Goal: Task Accomplishment & Management: Manage account settings

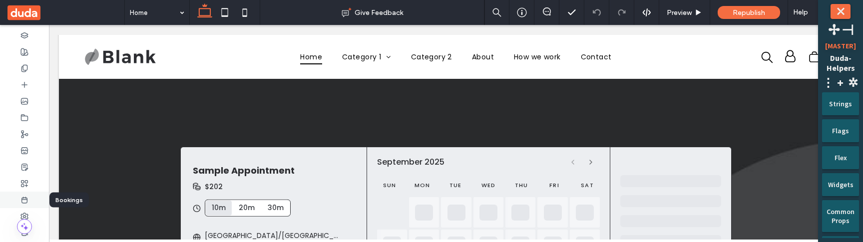
scroll to position [151, 0]
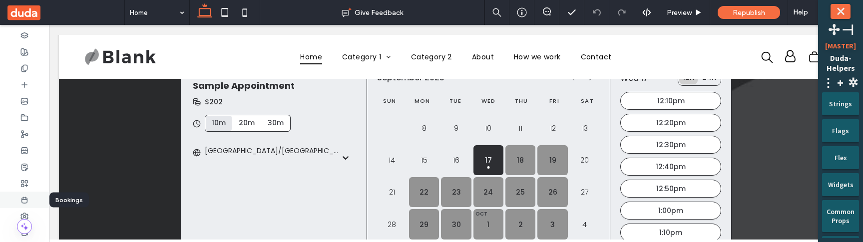
click at [25, 201] on icon at bounding box center [24, 200] width 8 height 8
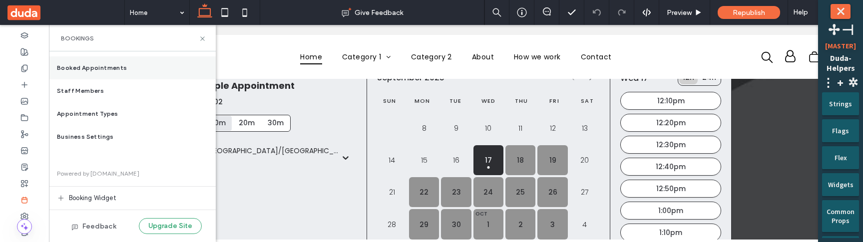
click at [118, 75] on div "Booked Appointments" at bounding box center [132, 67] width 167 height 23
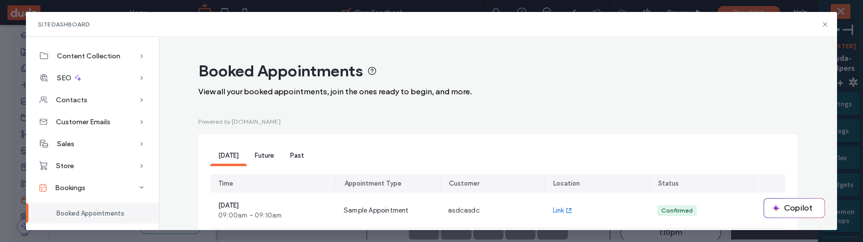
click at [255, 159] on span "Future" at bounding box center [264, 155] width 19 height 7
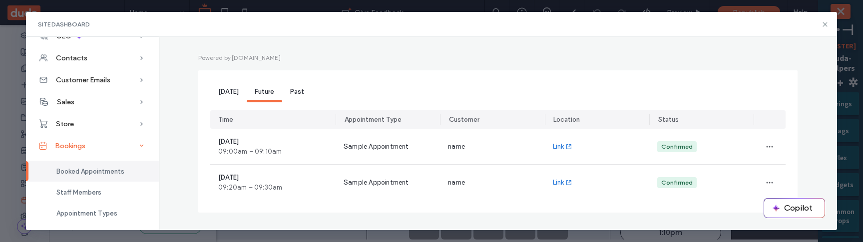
scroll to position [65, 0]
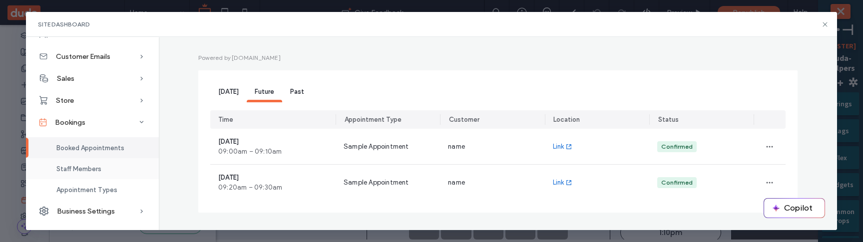
click at [102, 173] on div "Staff Members" at bounding box center [92, 168] width 133 height 21
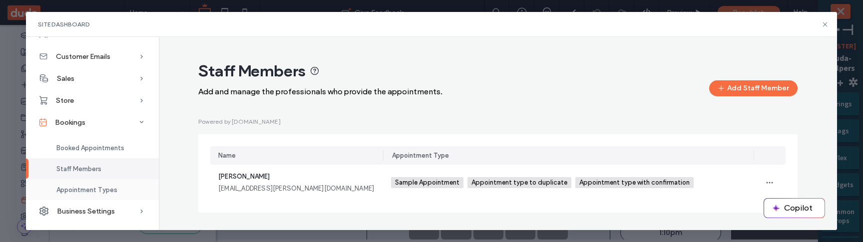
click at [112, 194] on div "Appointment Types" at bounding box center [92, 189] width 133 height 21
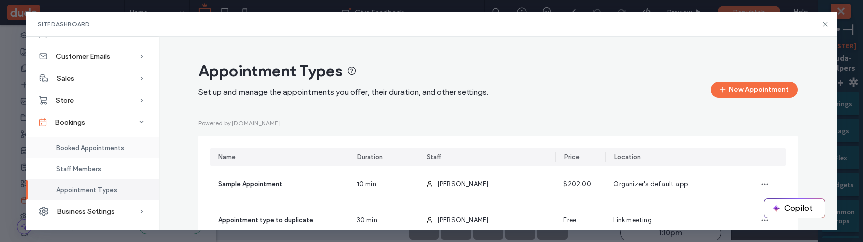
click at [119, 144] on span "Booked Appointments" at bounding box center [90, 147] width 68 height 7
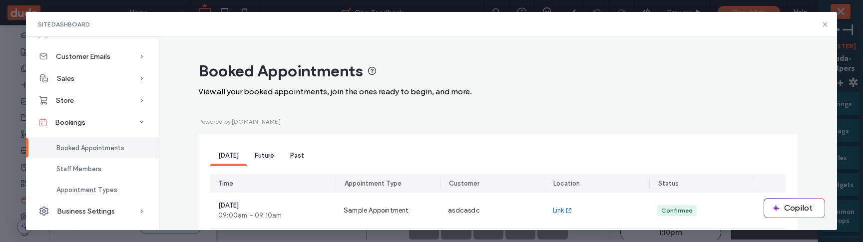
click at [262, 156] on span "Future" at bounding box center [264, 155] width 19 height 7
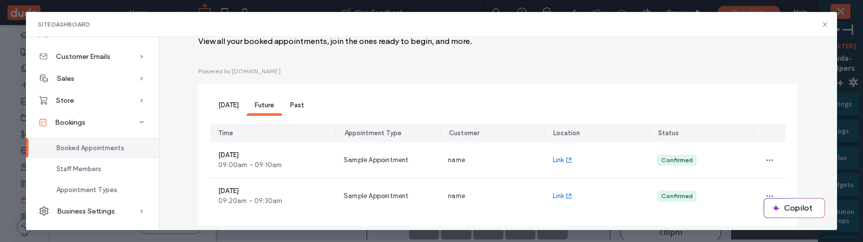
scroll to position [65, 0]
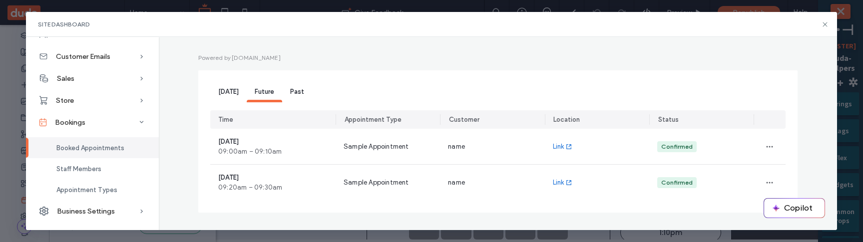
click at [223, 98] on div "Today" at bounding box center [228, 92] width 36 height 20
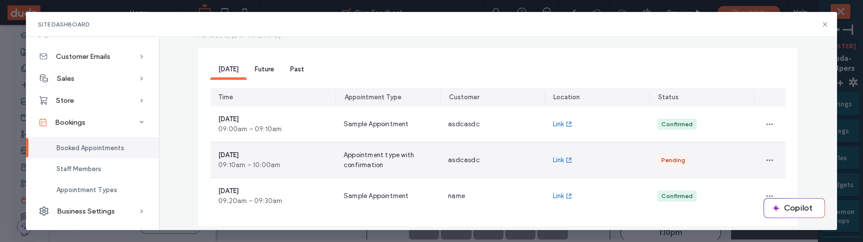
scroll to position [101, 0]
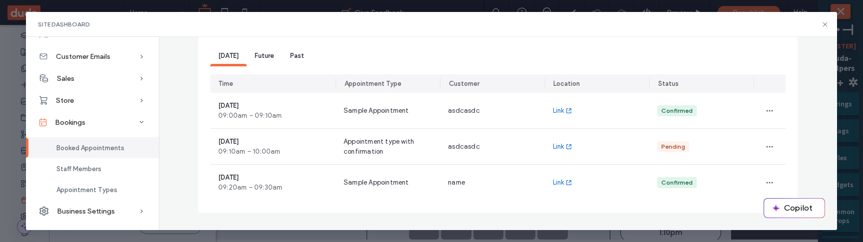
click at [259, 55] on span "Future" at bounding box center [264, 55] width 19 height 7
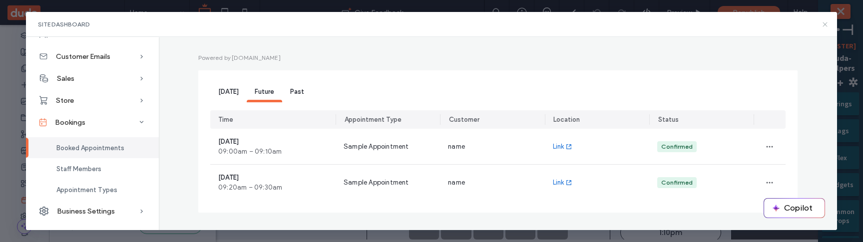
click at [827, 24] on icon at bounding box center [825, 24] width 8 height 8
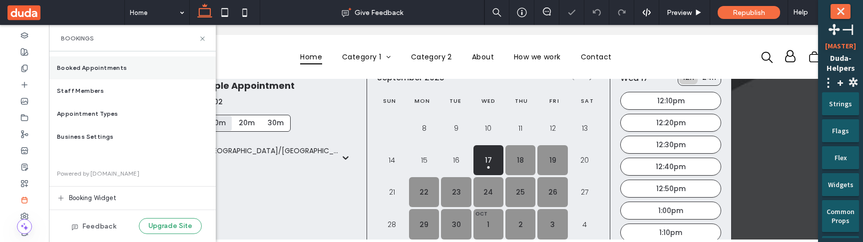
click at [168, 66] on div "Booked Appointments" at bounding box center [132, 67] width 167 height 23
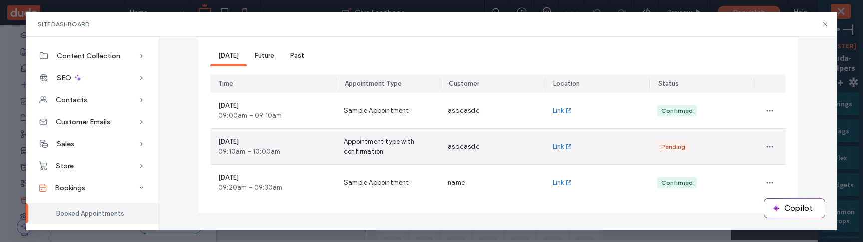
scroll to position [151, 0]
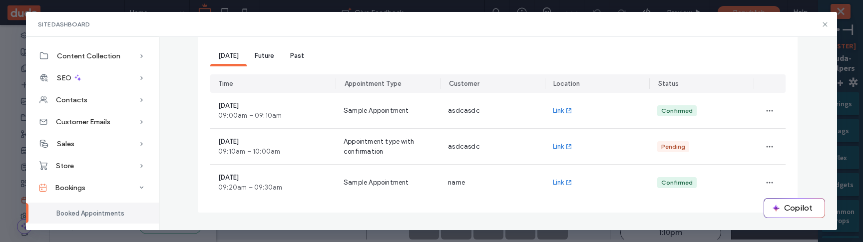
click at [255, 61] on div "Future" at bounding box center [264, 56] width 35 height 20
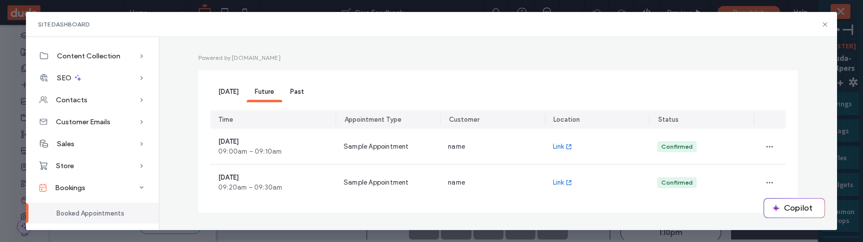
scroll to position [65, 0]
click at [824, 22] on icon at bounding box center [825, 24] width 8 height 8
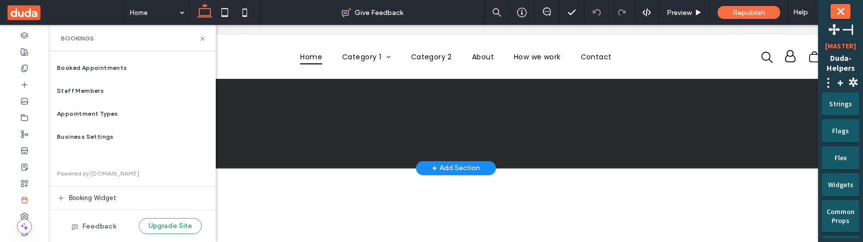
scroll to position [679, 0]
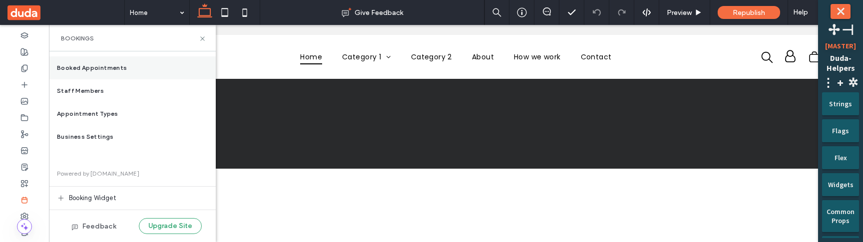
click at [135, 68] on div "Booked Appointments" at bounding box center [132, 67] width 167 height 23
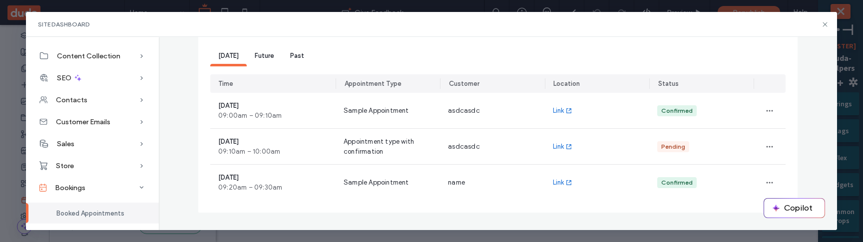
click at [265, 60] on div "Future" at bounding box center [264, 56] width 35 height 20
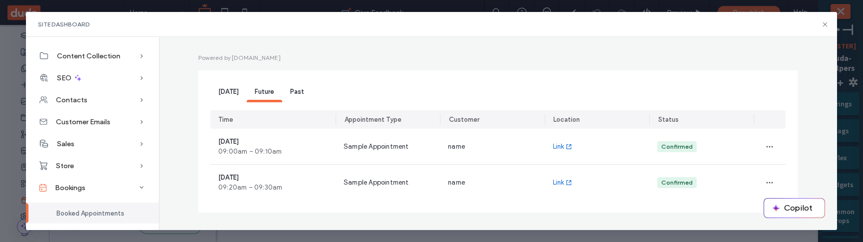
scroll to position [65, 0]
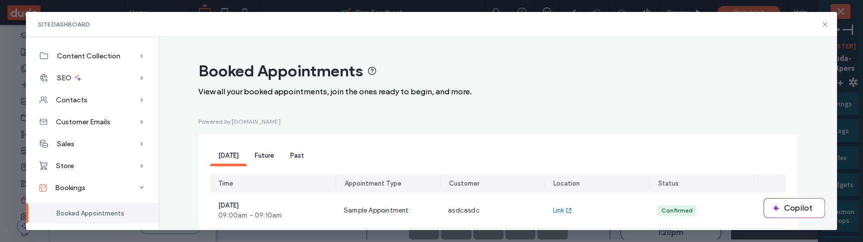
click at [266, 158] on span "Future" at bounding box center [264, 155] width 19 height 7
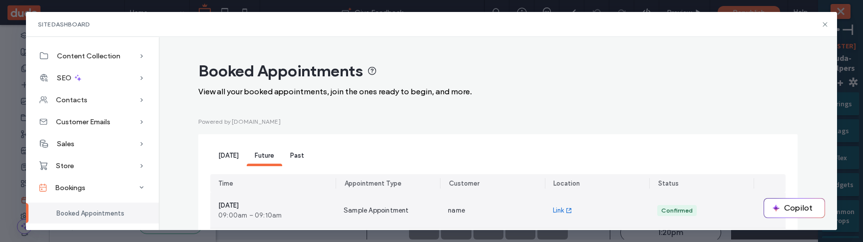
scroll to position [65, 0]
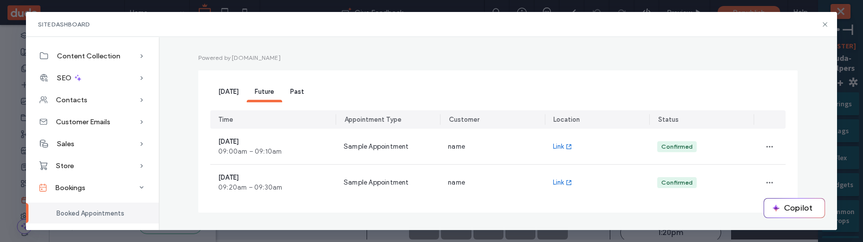
click at [292, 90] on span "Past" at bounding box center [297, 91] width 14 height 7
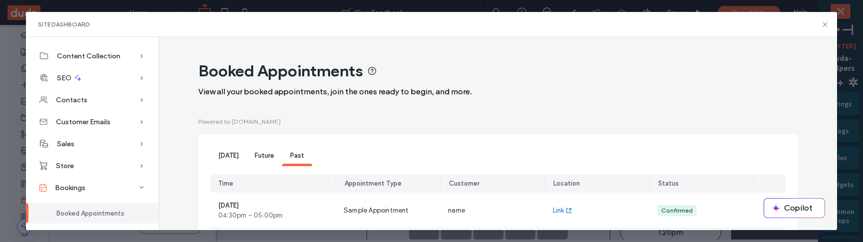
click at [225, 155] on span "Today" at bounding box center [228, 155] width 20 height 7
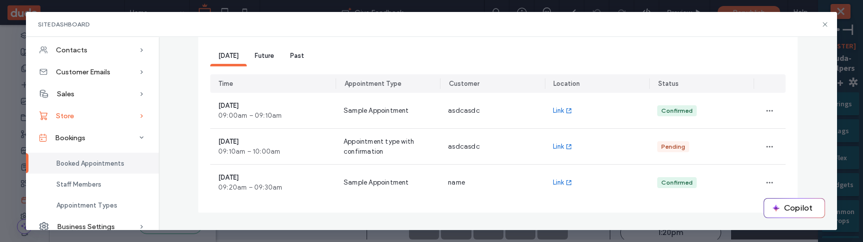
scroll to position [65, 0]
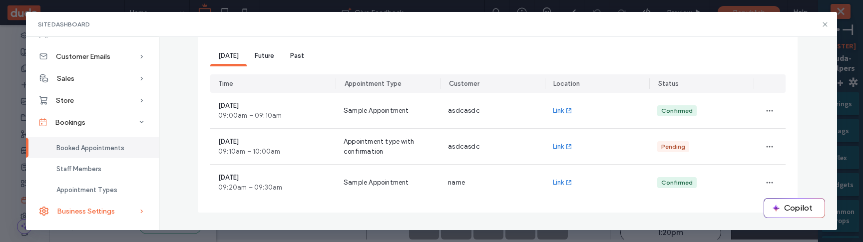
click at [96, 212] on span "Business Settings" at bounding box center [86, 211] width 58 height 8
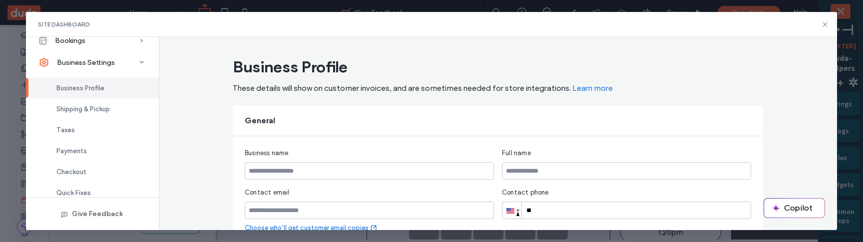
scroll to position [153, 0]
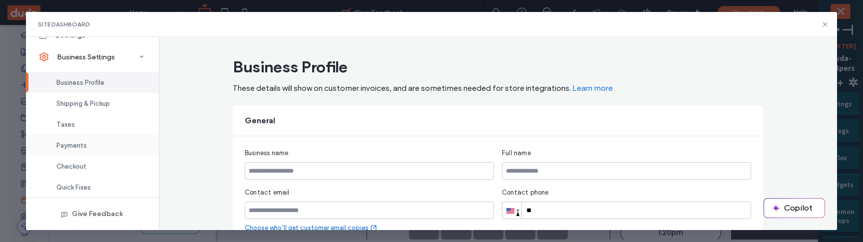
click at [88, 149] on div "Payments" at bounding box center [92, 145] width 133 height 21
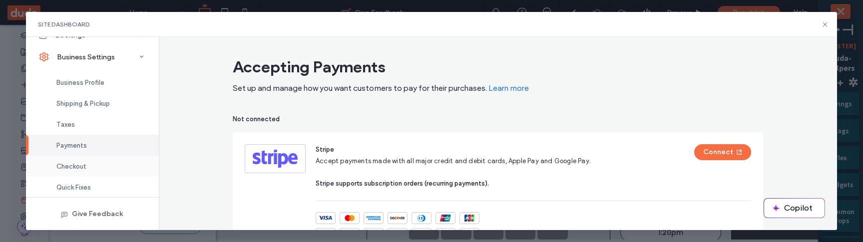
click at [88, 164] on div "Checkout" at bounding box center [92, 166] width 133 height 21
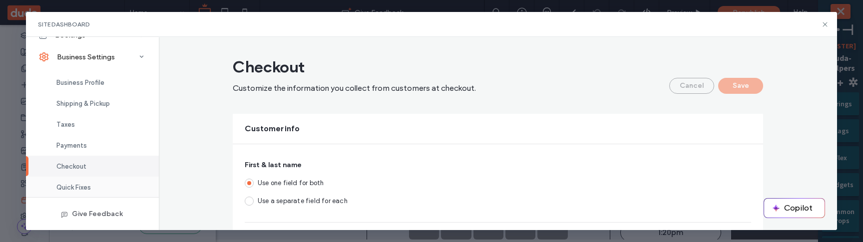
click at [86, 184] on span "Quick Fixes" at bounding box center [73, 187] width 34 height 7
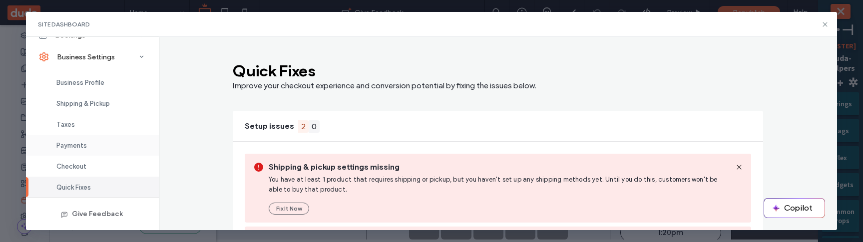
click at [91, 146] on div "Payments" at bounding box center [92, 145] width 133 height 21
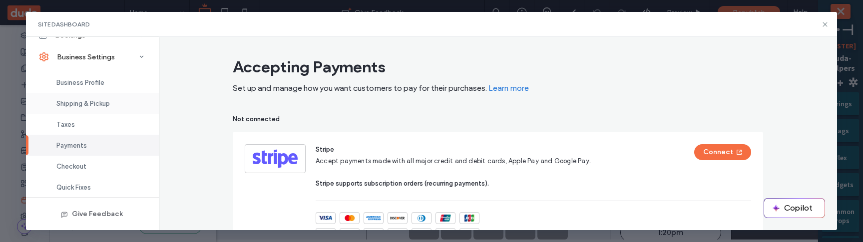
click at [99, 104] on span "Shipping & Pickup" at bounding box center [82, 103] width 53 height 7
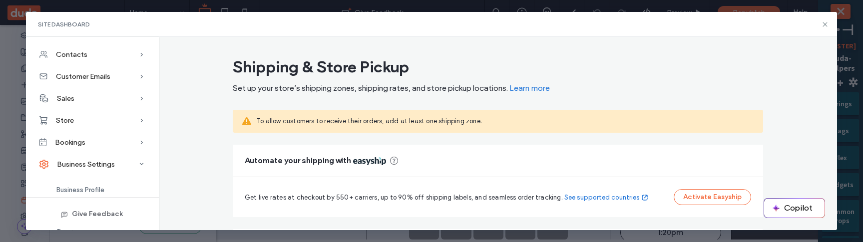
scroll to position [38, 0]
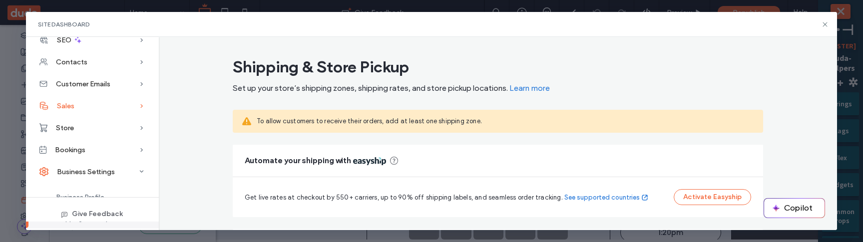
click at [93, 110] on div "Sales" at bounding box center [92, 106] width 133 height 22
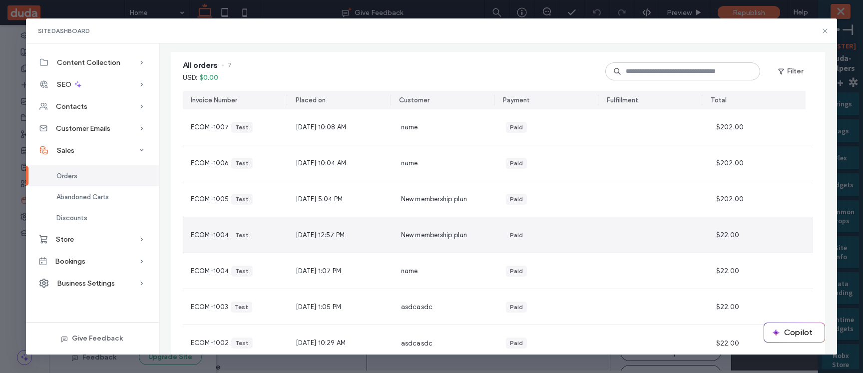
scroll to position [109, 0]
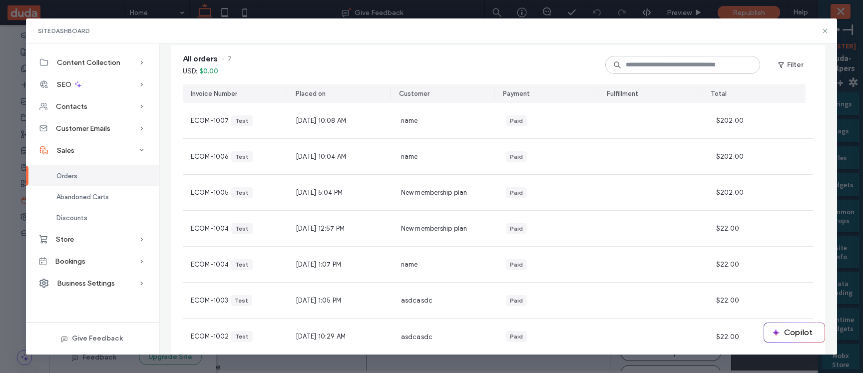
click at [316, 93] on div "Placed on" at bounding box center [311, 94] width 30 height 10
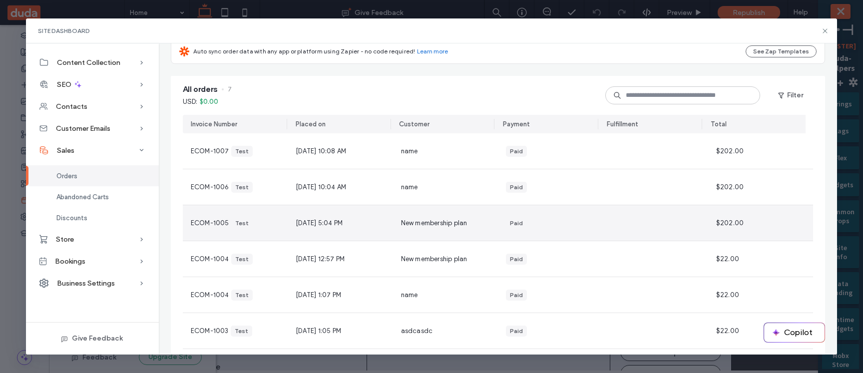
scroll to position [77, 0]
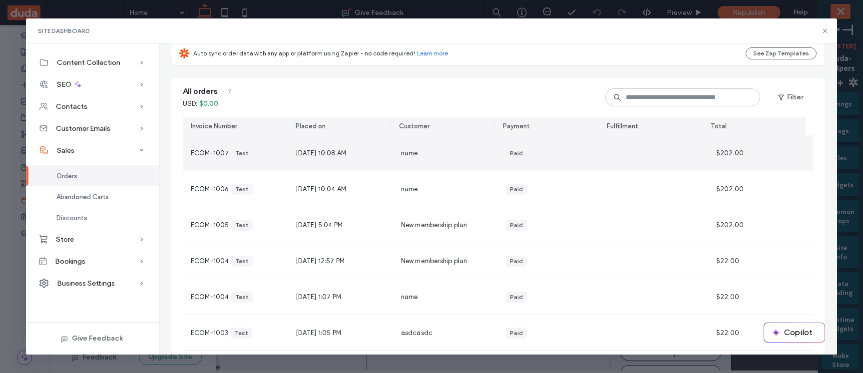
click at [328, 158] on div "Sep 17, 2025, 10:08 AM" at bounding box center [340, 152] width 105 height 35
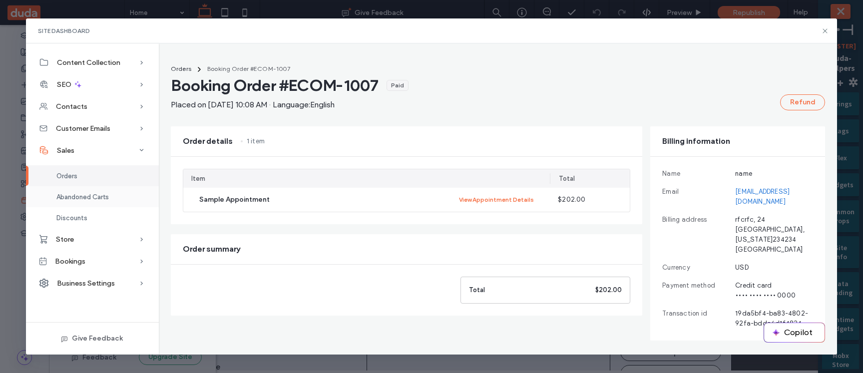
click at [90, 196] on span "Abandoned Carts" at bounding box center [82, 196] width 52 height 7
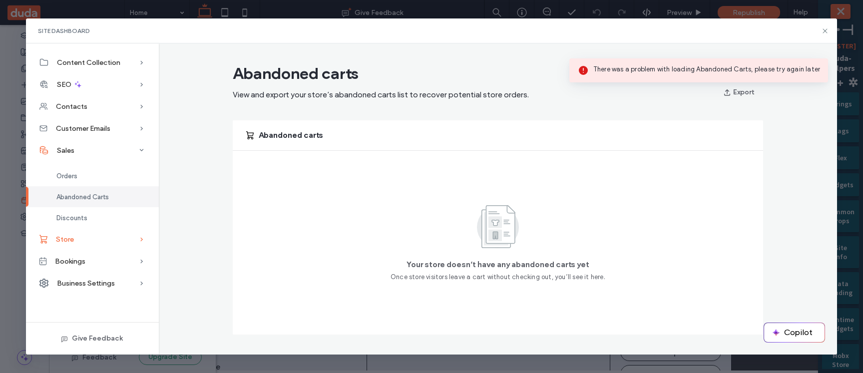
click at [91, 241] on div "Store" at bounding box center [92, 239] width 133 height 22
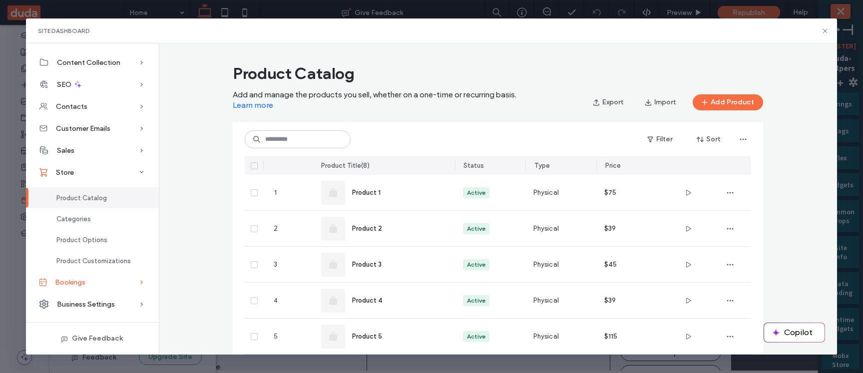
click at [90, 242] on div "Bookings" at bounding box center [92, 282] width 133 height 22
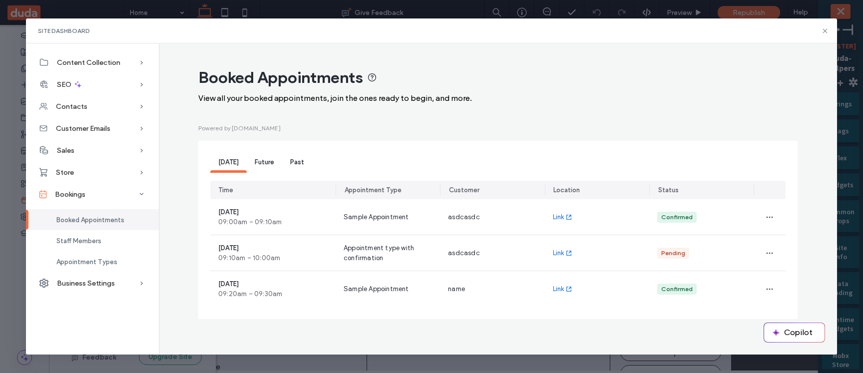
click at [263, 164] on span "Future" at bounding box center [264, 161] width 19 height 7
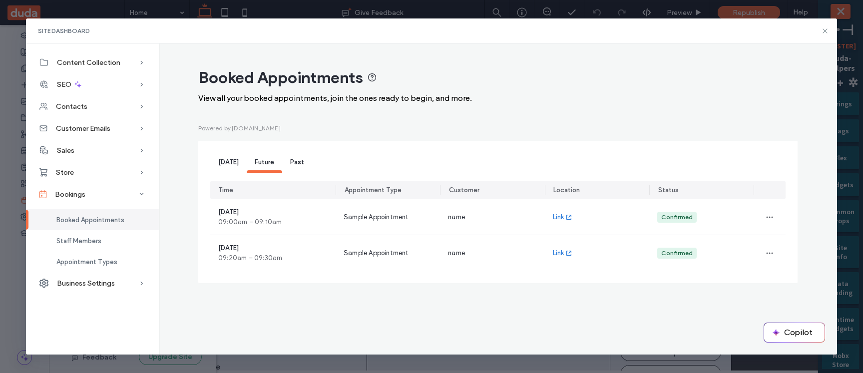
click at [291, 163] on span "Past" at bounding box center [297, 161] width 14 height 7
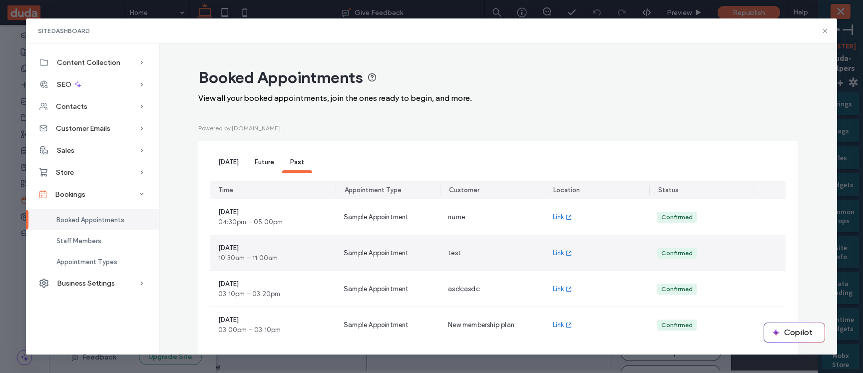
scroll to position [19, 0]
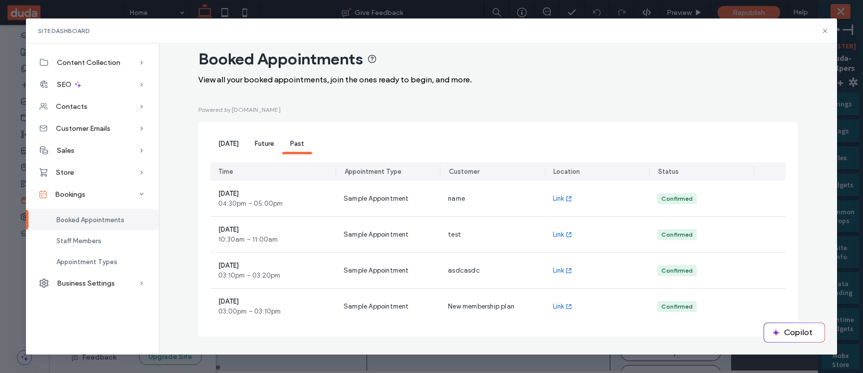
click at [259, 141] on span "Future" at bounding box center [264, 143] width 19 height 7
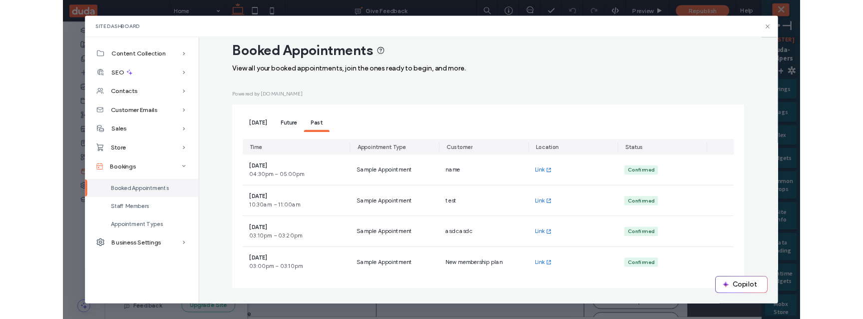
scroll to position [0, 0]
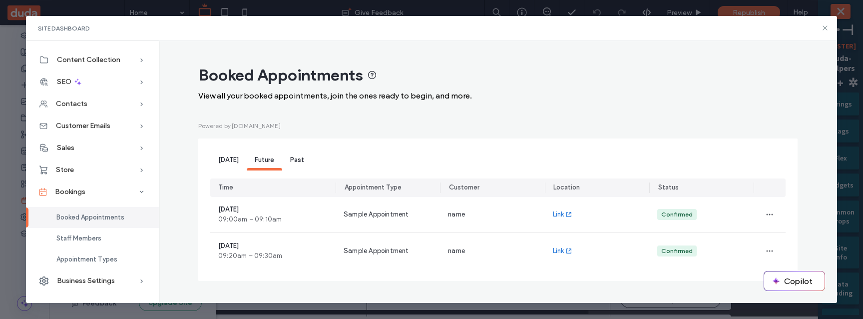
click at [829, 27] on div "Site Dashboard" at bounding box center [431, 28] width 811 height 25
click at [827, 27] on icon at bounding box center [825, 28] width 8 height 8
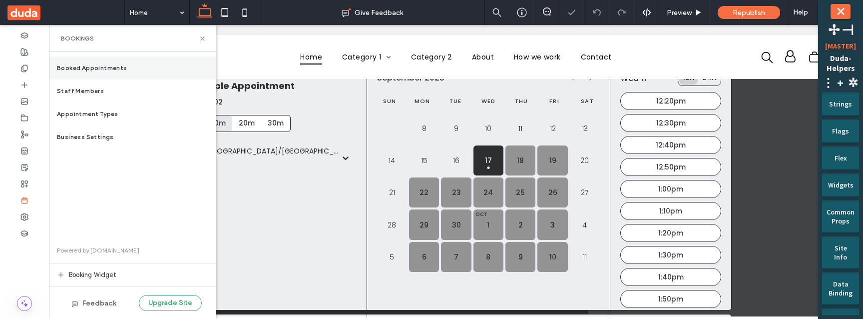
click at [136, 69] on div "Booked Appointments" at bounding box center [132, 67] width 167 height 23
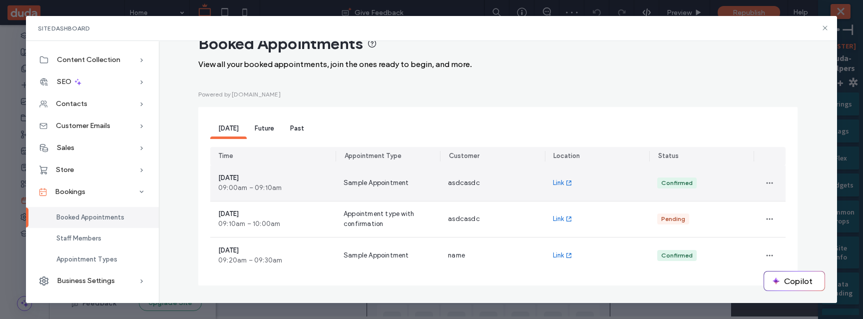
scroll to position [113, 0]
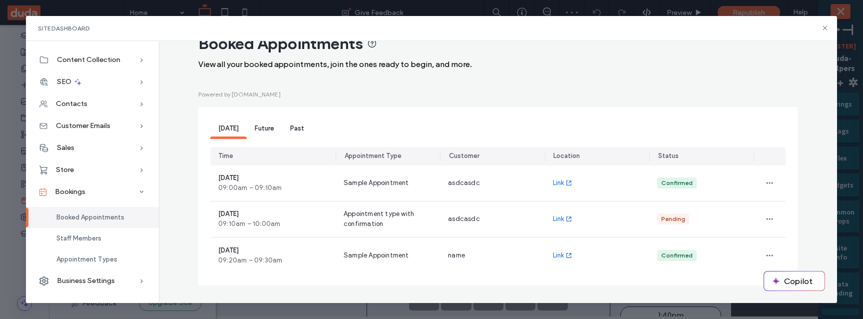
click at [259, 122] on div "Future" at bounding box center [264, 129] width 35 height 20
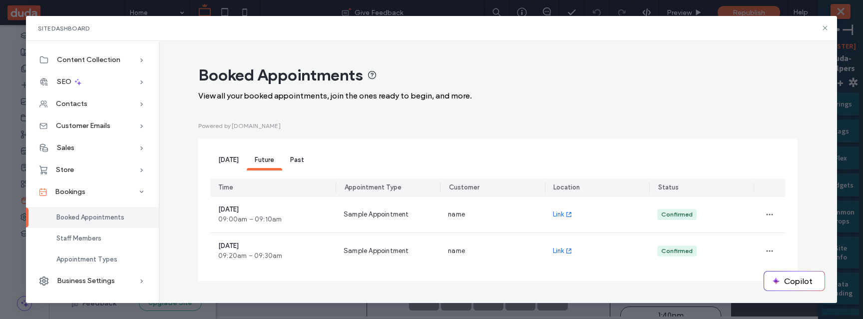
click at [288, 154] on div "Past" at bounding box center [297, 160] width 30 height 20
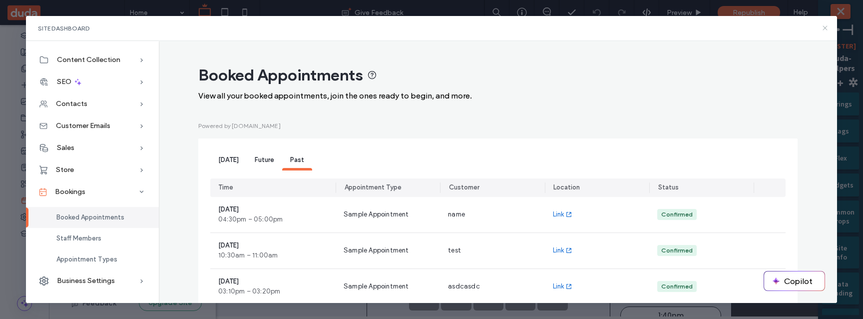
click at [825, 28] on use at bounding box center [825, 28] width 4 height 4
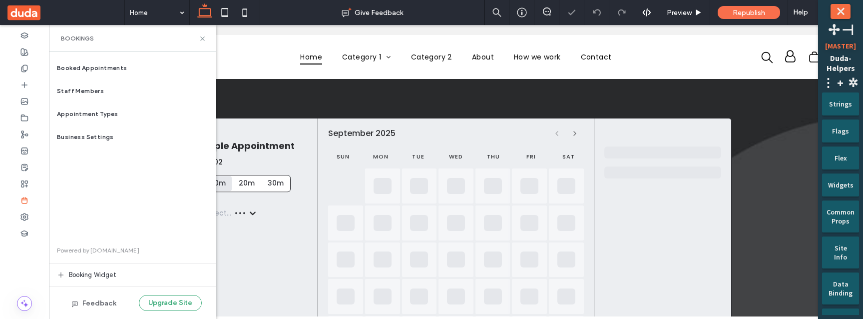
scroll to position [113, 0]
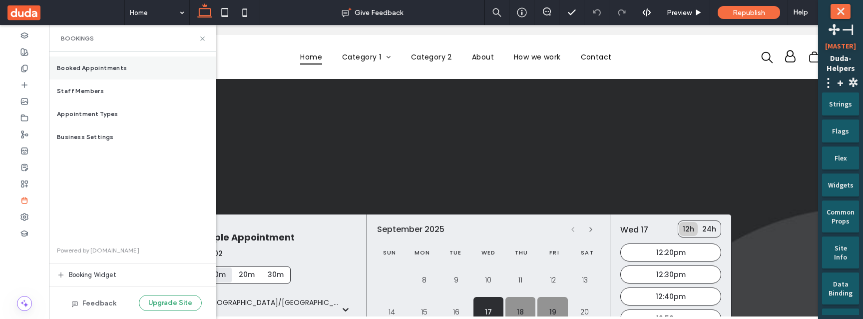
click at [119, 63] on div "Booked Appointments" at bounding box center [132, 67] width 167 height 23
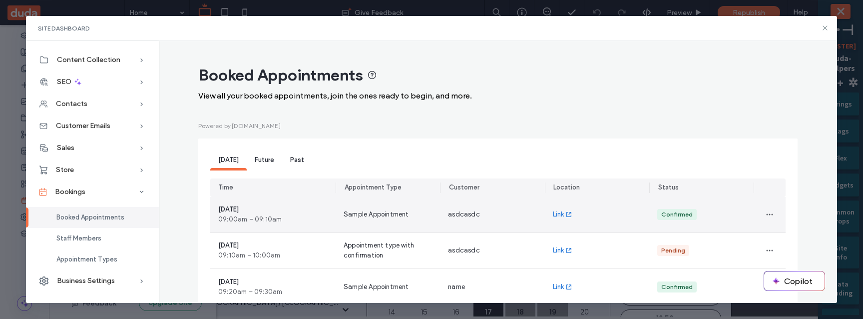
scroll to position [32, 0]
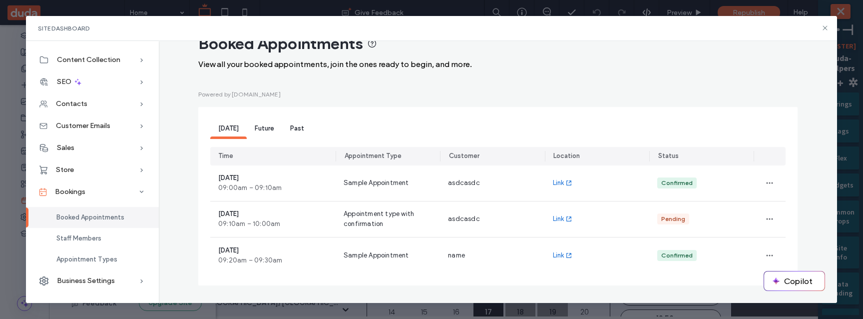
click at [271, 128] on div "Future" at bounding box center [264, 129] width 35 height 20
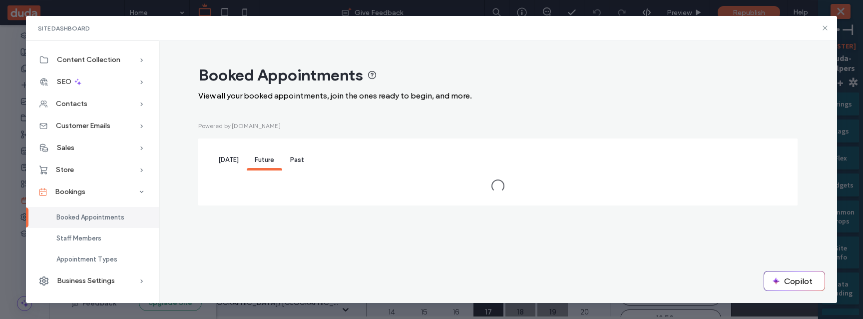
scroll to position [0, 0]
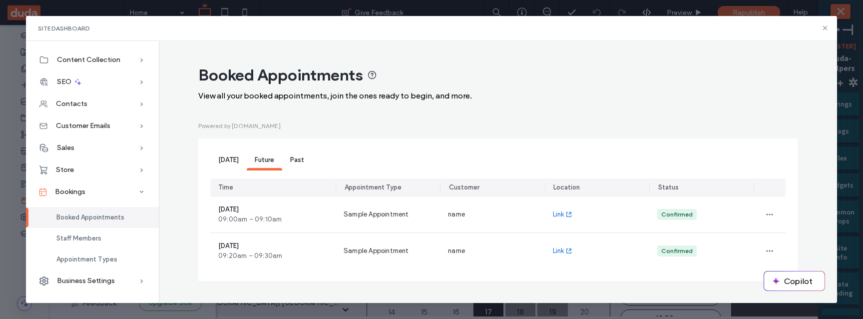
click at [300, 162] on span "Past" at bounding box center [297, 159] width 14 height 7
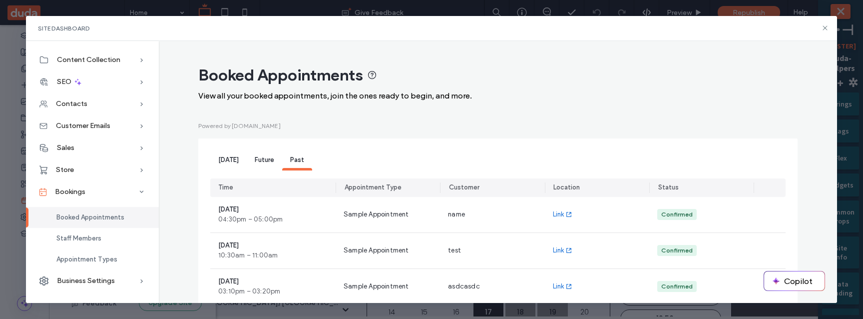
scroll to position [68, 0]
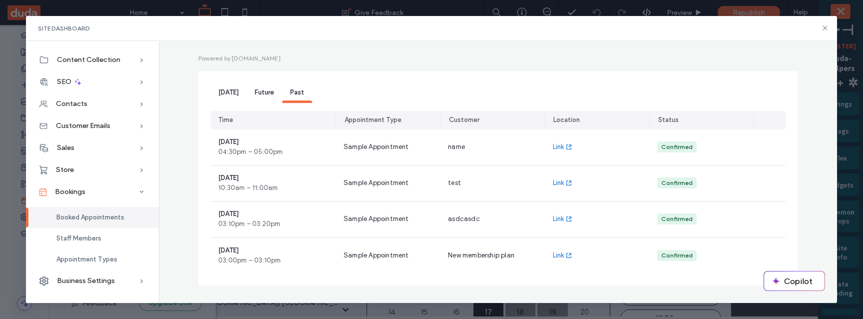
click at [255, 92] on span "Future" at bounding box center [264, 91] width 19 height 7
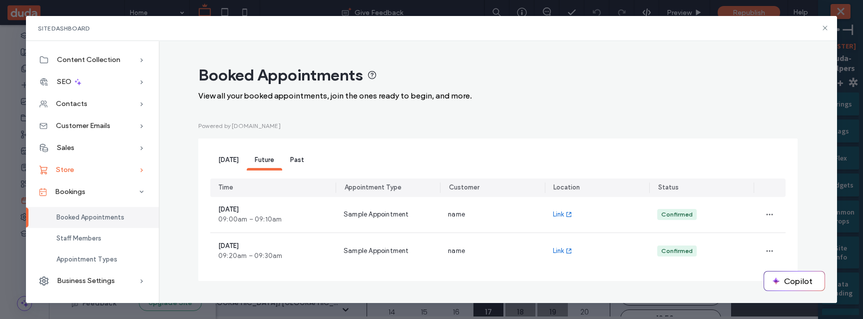
click at [112, 168] on div "Store" at bounding box center [92, 170] width 133 height 22
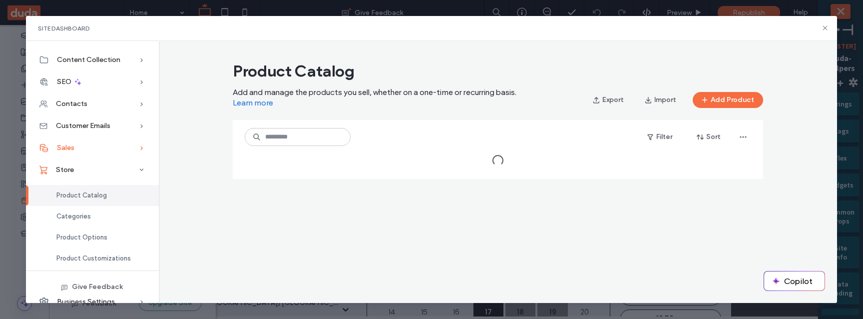
click at [119, 151] on div "Sales" at bounding box center [92, 148] width 133 height 22
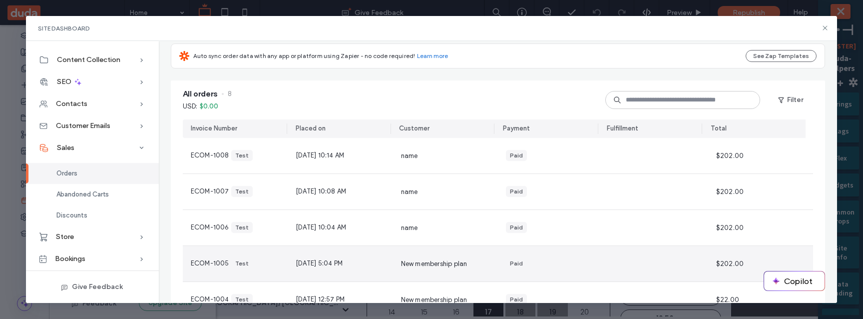
scroll to position [72, 0]
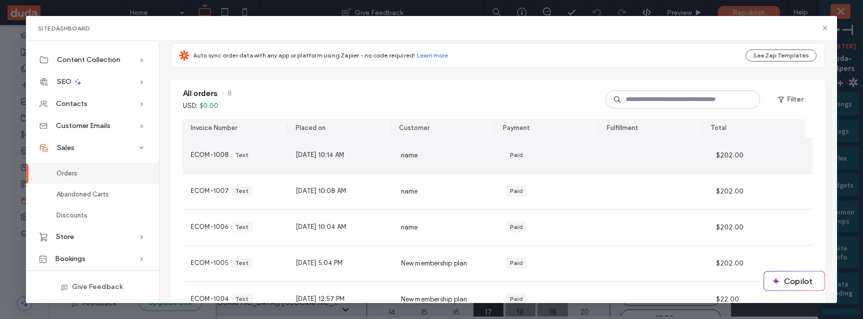
click at [317, 149] on div "Sep 17, 2025, 10:14 AM" at bounding box center [340, 154] width 105 height 35
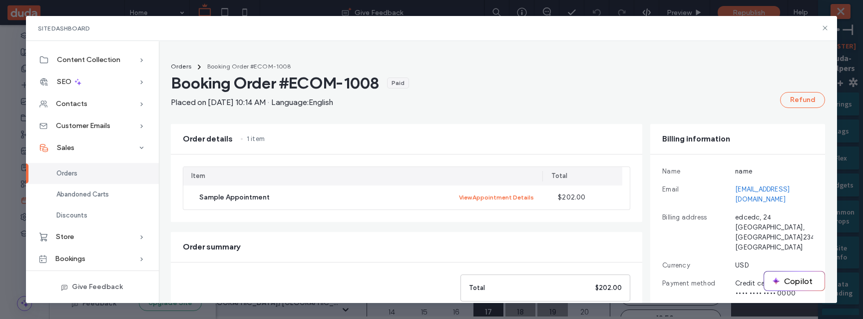
scroll to position [22, 0]
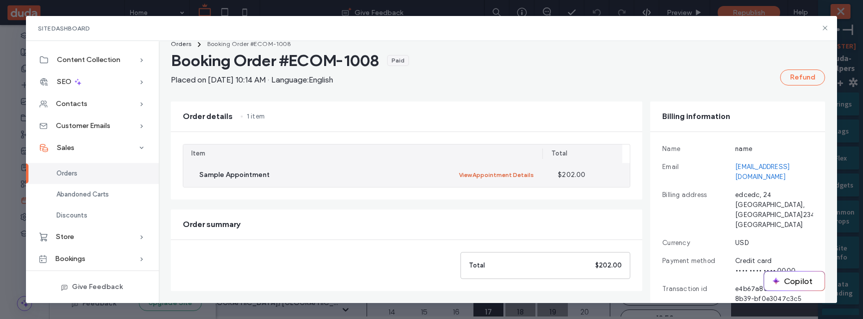
click at [486, 173] on button "View Appointment Details" at bounding box center [496, 175] width 75 height 12
click at [400, 177] on div "Sample Appointment View Appointment Details" at bounding box center [366, 175] width 335 height 12
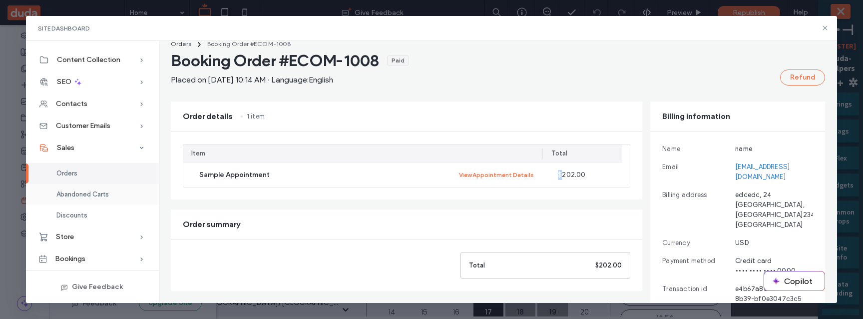
click at [74, 196] on span "Abandoned Carts" at bounding box center [82, 193] width 52 height 7
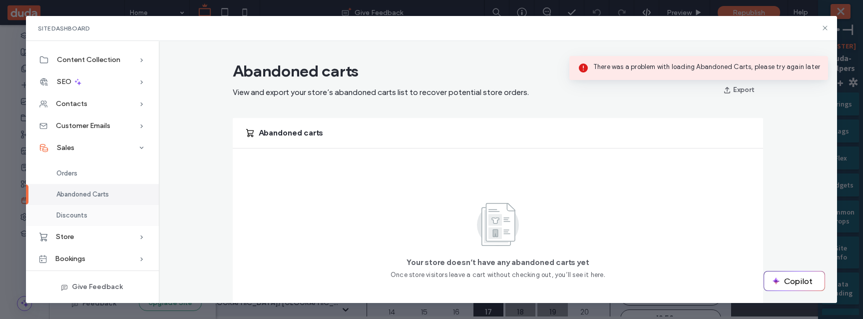
click at [73, 214] on span "Discounts" at bounding box center [71, 214] width 31 height 7
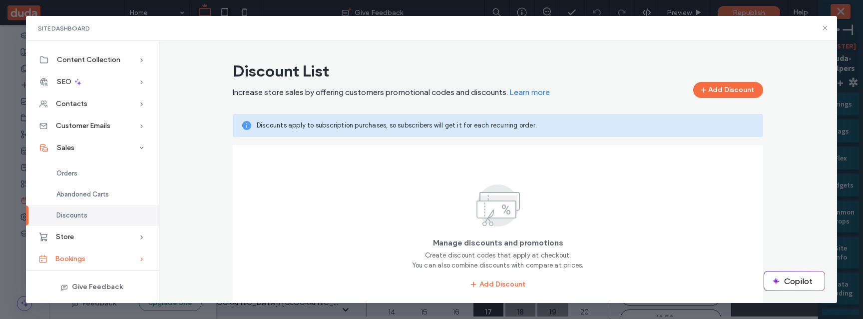
click at [73, 255] on span "Bookings" at bounding box center [70, 258] width 30 height 8
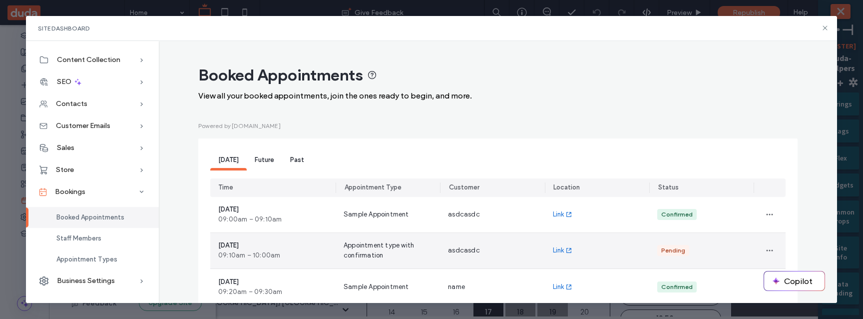
scroll to position [32, 0]
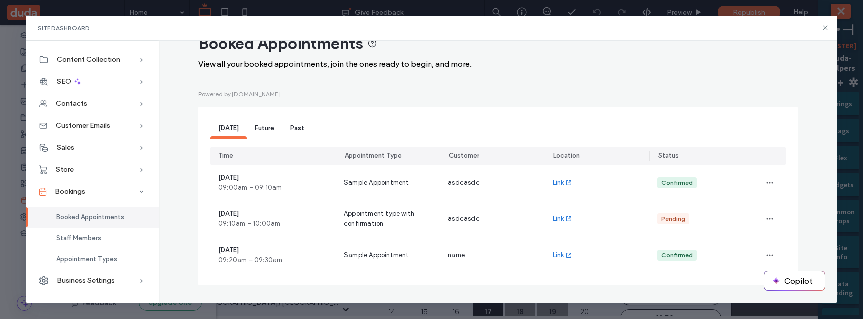
click at [268, 131] on span "Future" at bounding box center [264, 127] width 19 height 7
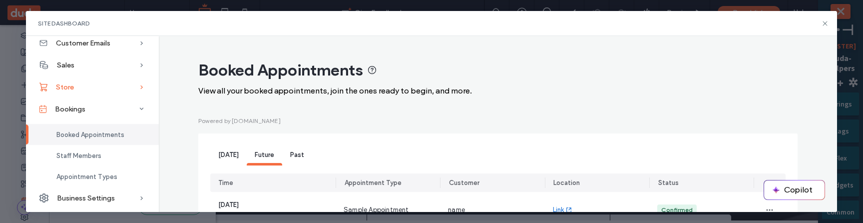
scroll to position [83, 0]
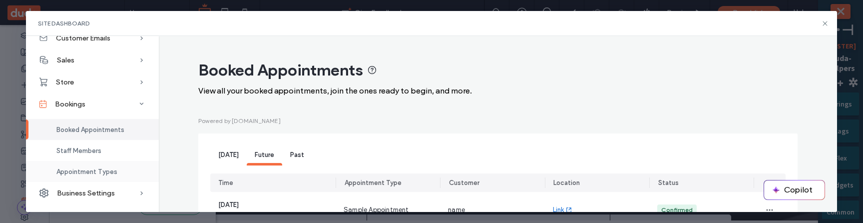
click at [74, 169] on span "Appointment Types" at bounding box center [86, 171] width 61 height 7
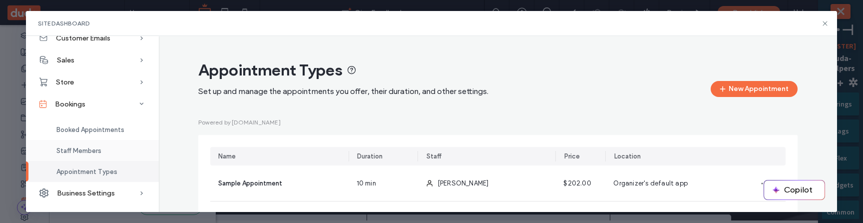
click at [83, 151] on span "Staff Members" at bounding box center [78, 150] width 45 height 7
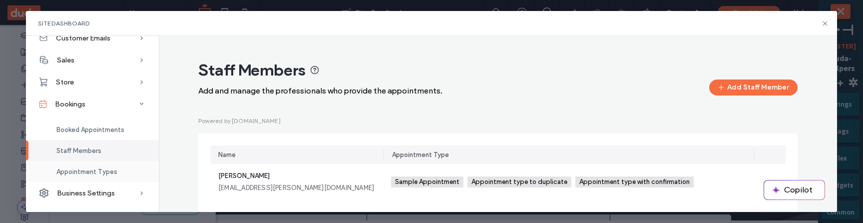
click at [77, 170] on span "Appointment Types" at bounding box center [86, 171] width 61 height 7
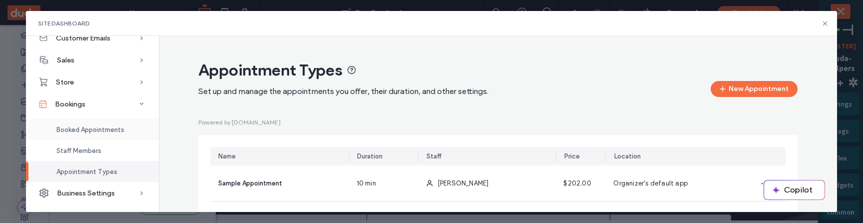
click at [87, 136] on div "Booked Appointments" at bounding box center [92, 129] width 133 height 21
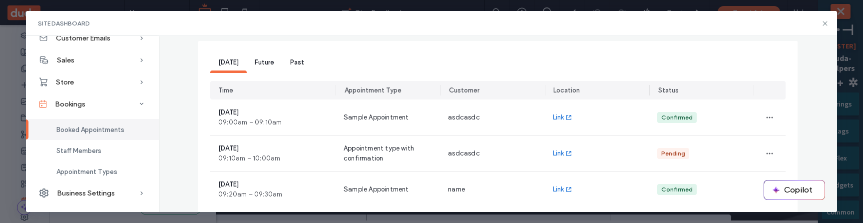
scroll to position [94, 0]
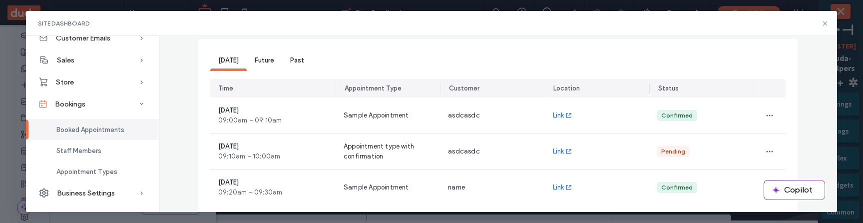
click at [267, 65] on div "Future" at bounding box center [264, 61] width 35 height 20
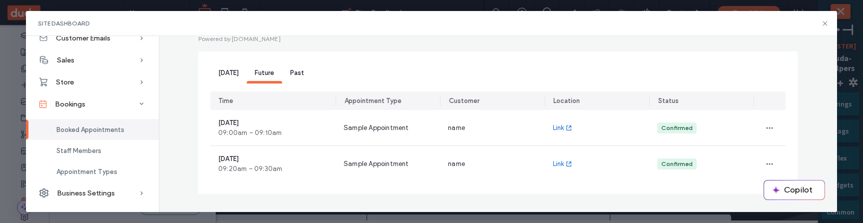
scroll to position [82, 0]
